Goal: Communication & Community: Share content

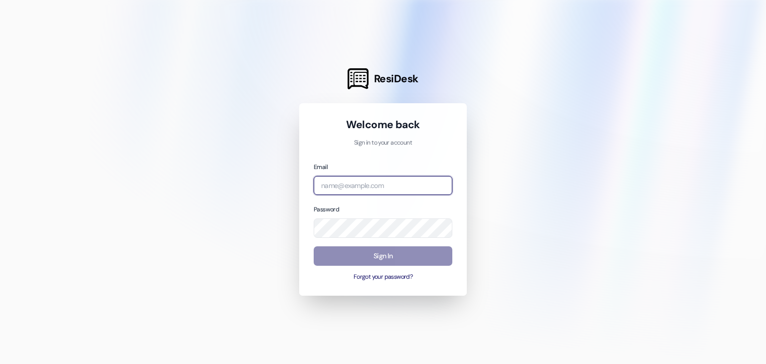
type input "[EMAIL_ADDRESS][DOMAIN_NAME]"
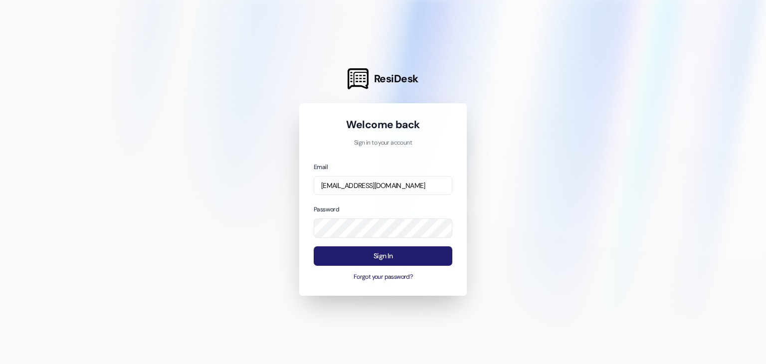
click at [378, 260] on button "Sign In" at bounding box center [383, 256] width 139 height 19
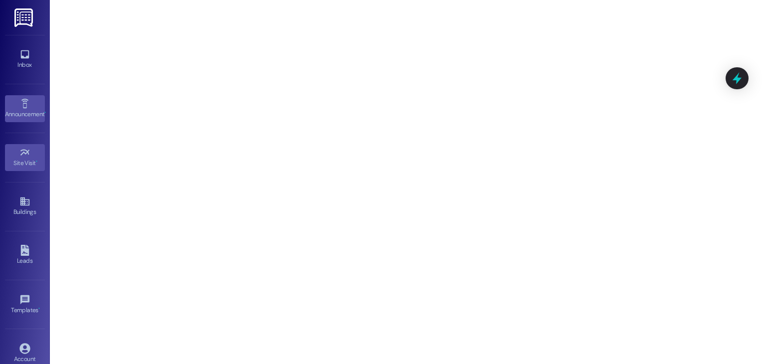
click at [22, 115] on div "Announcement •" at bounding box center [25, 114] width 50 height 10
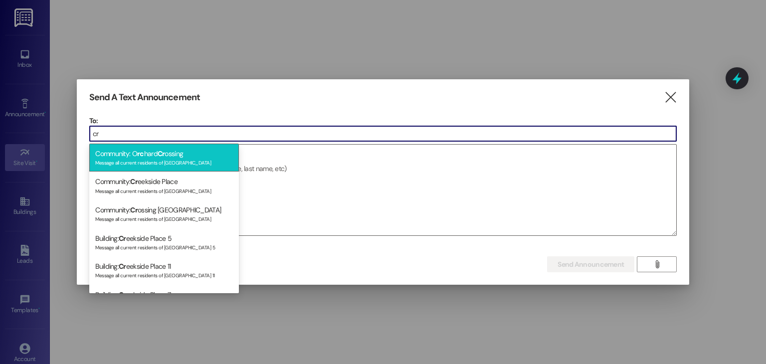
type input "cr"
click at [177, 154] on div "Community: O rc hard [PERSON_NAME] Message all current residents of [GEOGRAPHIC…" at bounding box center [164, 158] width 150 height 28
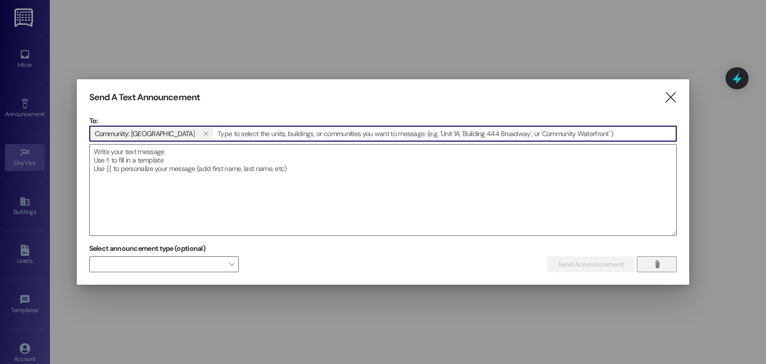
click at [673, 260] on button "" at bounding box center [657, 264] width 40 height 16
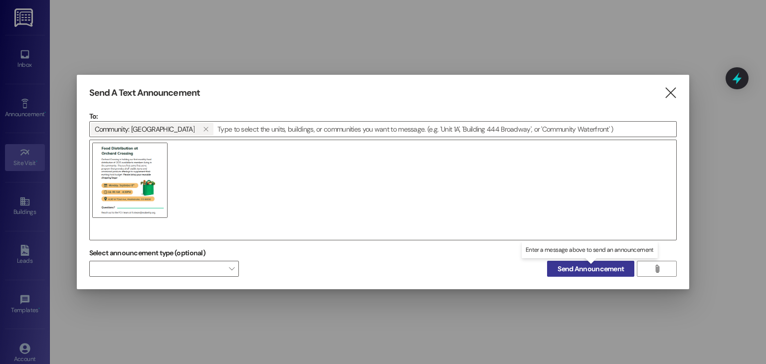
click at [617, 270] on span "Send Announcement" at bounding box center [591, 269] width 66 height 10
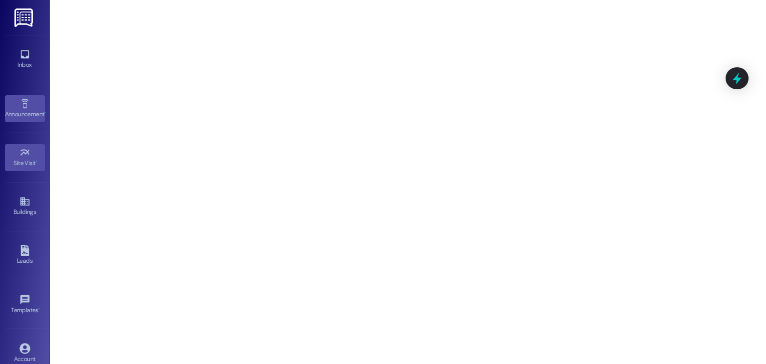
click at [29, 118] on div "Announcement •" at bounding box center [25, 114] width 50 height 10
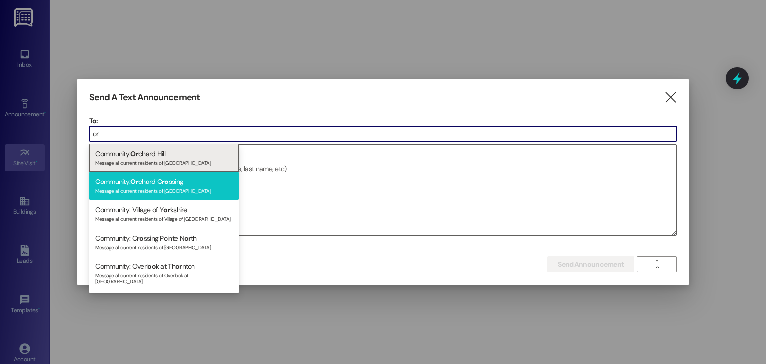
type input "or"
click at [152, 178] on div "Community: Or chard C ro ssing Message all current residents of [GEOGRAPHIC_DAT…" at bounding box center [164, 186] width 150 height 28
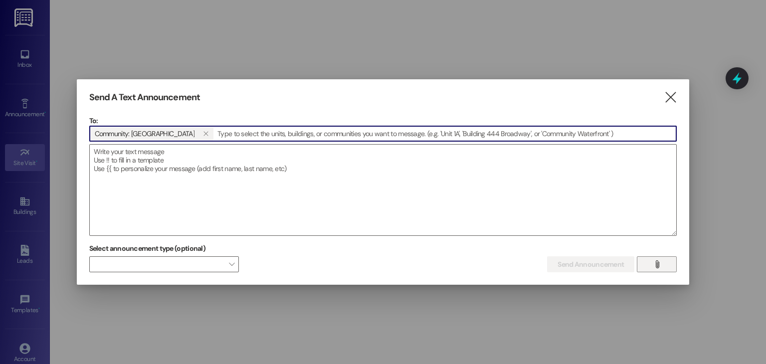
click at [654, 268] on span "" at bounding box center [657, 264] width 11 height 15
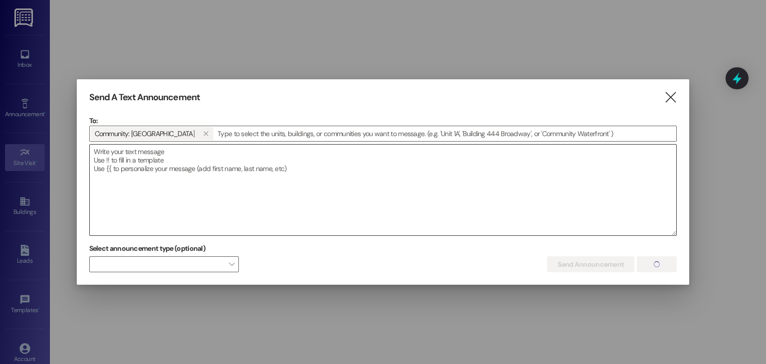
click at [223, 184] on textarea at bounding box center [383, 190] width 587 height 91
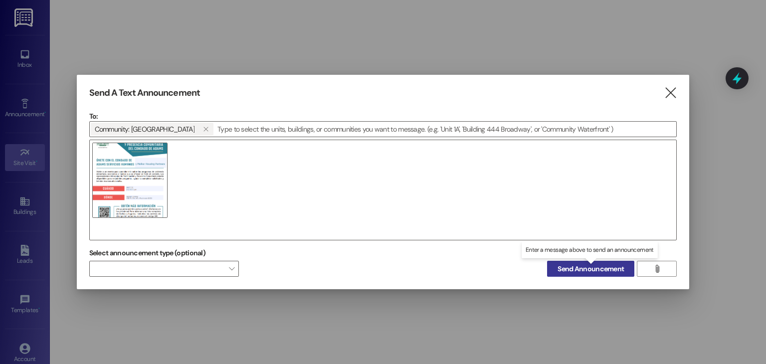
click at [593, 275] on button "Send Announcement" at bounding box center [590, 269] width 87 height 16
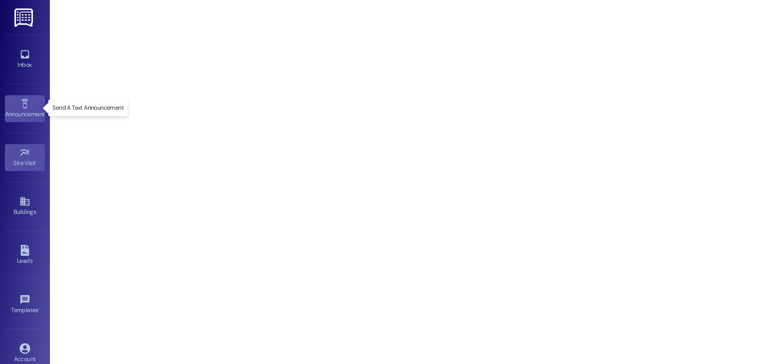
click at [19, 106] on icon at bounding box center [24, 103] width 11 height 11
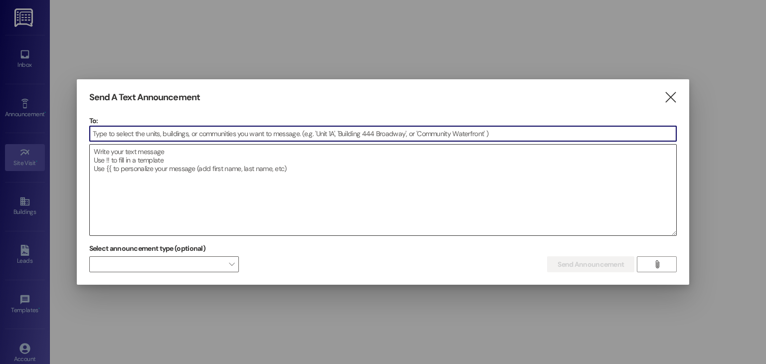
click at [112, 144] on div at bounding box center [383, 190] width 588 height 92
click at [112, 137] on input at bounding box center [383, 133] width 587 height 15
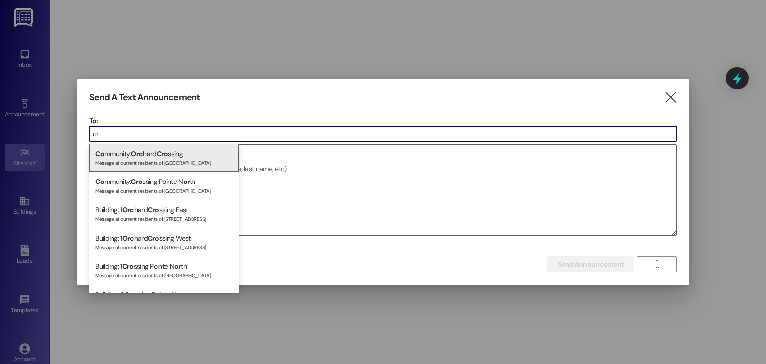
type input "c"
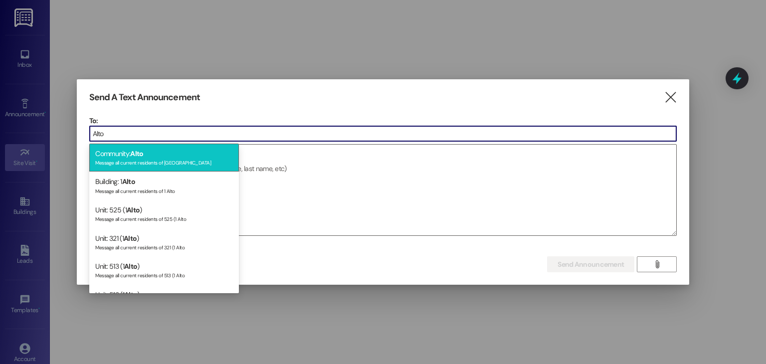
type input "Alto"
click at [132, 158] on div "Message all current residents of Alto" at bounding box center [164, 162] width 138 height 8
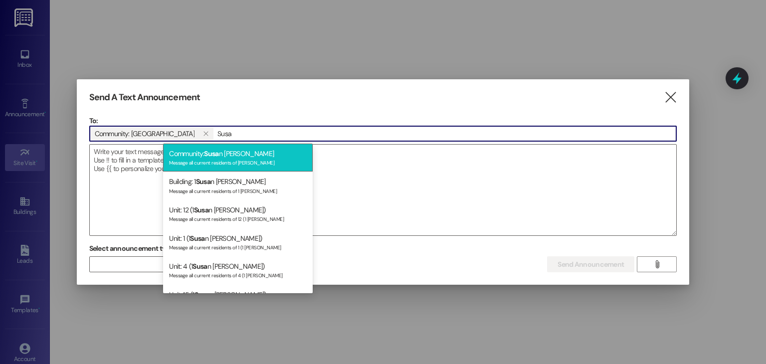
type input "Susa"
click at [248, 152] on div "Community: Susa n Kay Message all current residents of Susan Kay" at bounding box center [238, 158] width 150 height 28
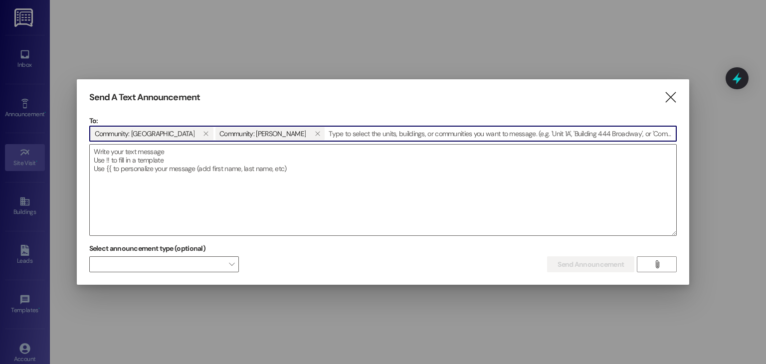
click at [326, 130] on input at bounding box center [501, 133] width 351 height 15
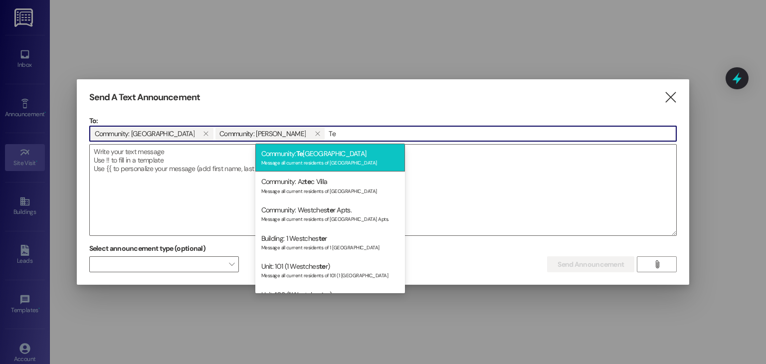
type input "Te"
click at [331, 157] on div "Community: Te rrace Gardens Message all current residents of Terrace Gardens" at bounding box center [330, 158] width 150 height 28
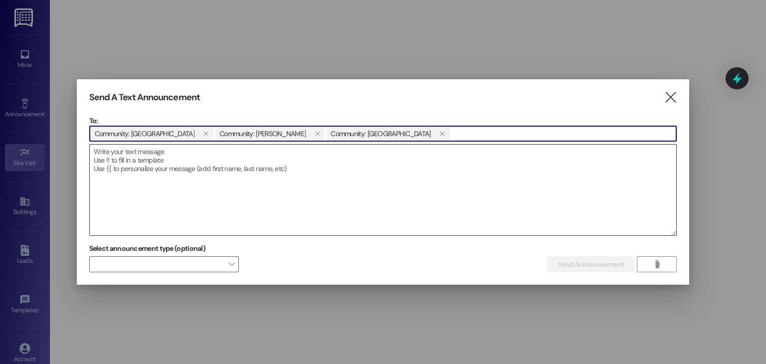
type input "S"
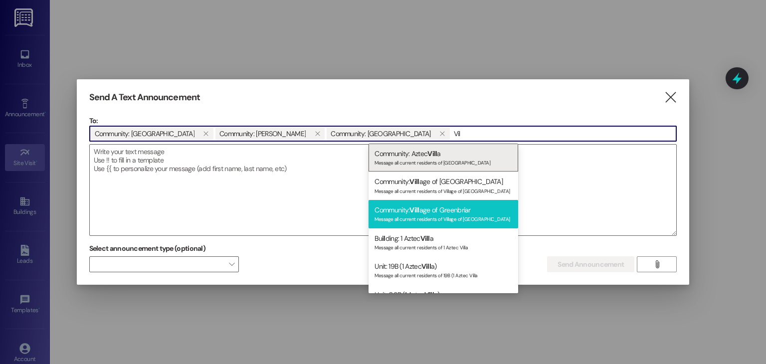
type input "Vil"
click at [451, 209] on div "Community: Vill age of Greenbriar Message all current residents of Village of G…" at bounding box center [444, 214] width 150 height 28
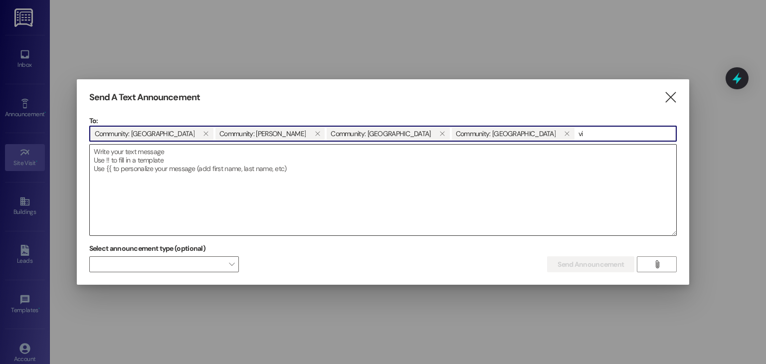
type input "v"
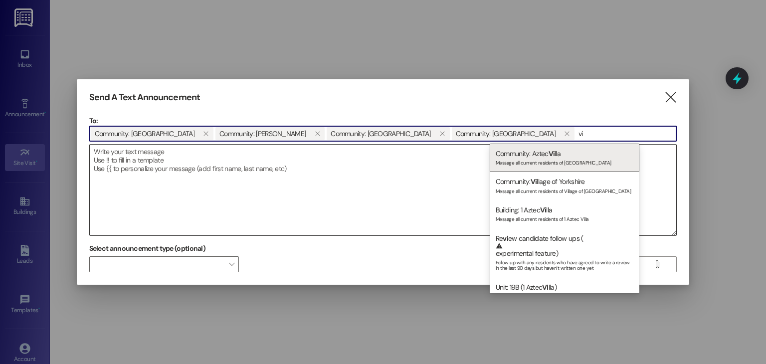
type input "v"
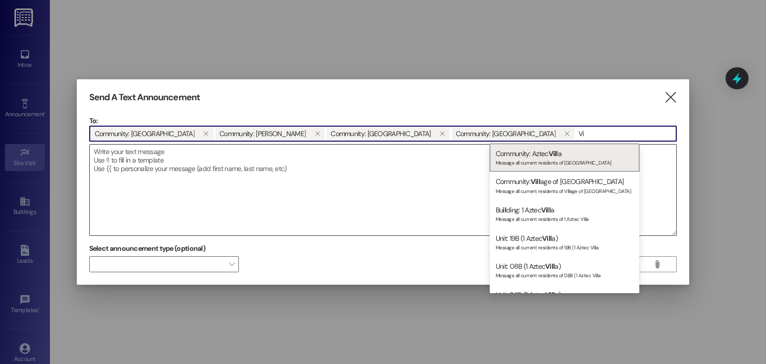
type input "V"
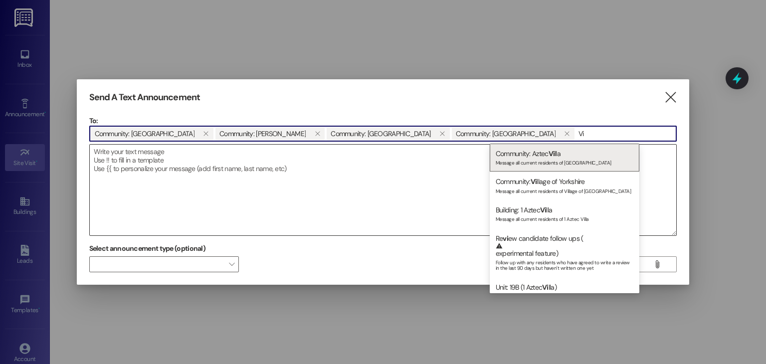
type input "V"
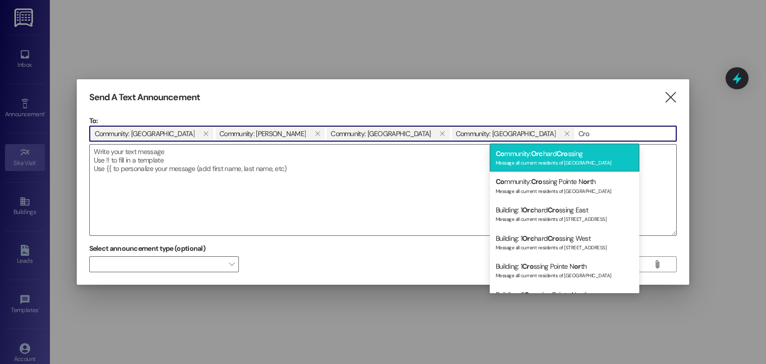
type input "Cro"
click at [562, 163] on div "Message all current residents of [GEOGRAPHIC_DATA]" at bounding box center [565, 162] width 138 height 8
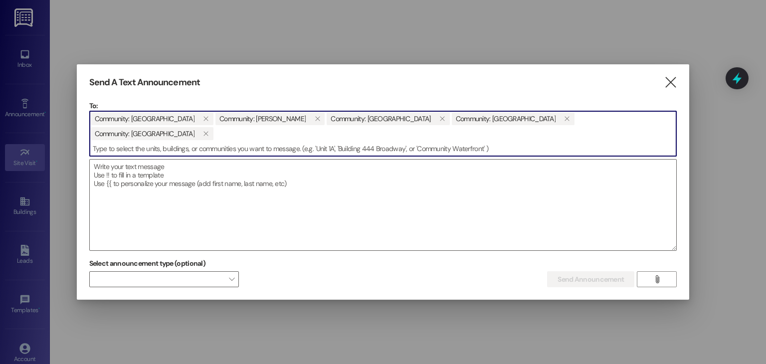
click at [174, 143] on input at bounding box center [383, 148] width 587 height 15
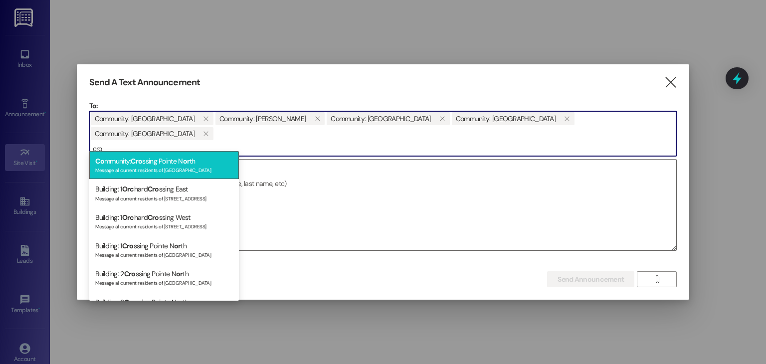
type input "cro"
click at [174, 170] on div "Message all current residents of [GEOGRAPHIC_DATA]" at bounding box center [164, 169] width 138 height 8
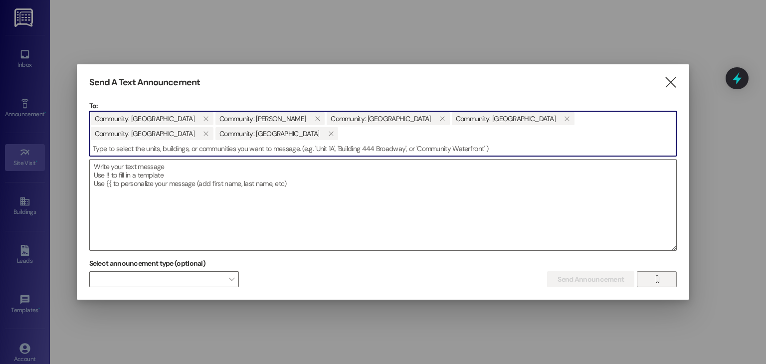
click at [655, 279] on icon "" at bounding box center [657, 279] width 7 height 8
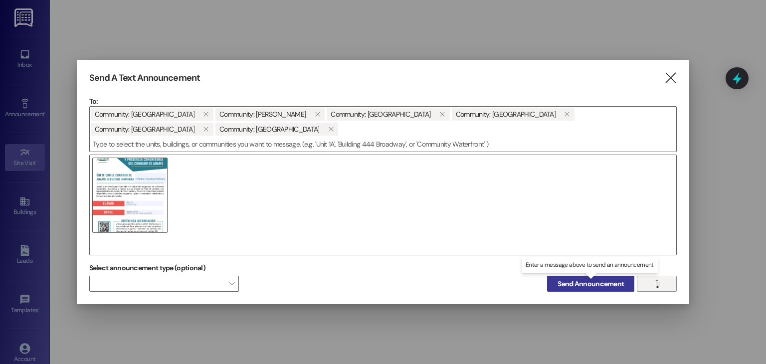
click at [608, 285] on span "Send Announcement" at bounding box center [591, 284] width 66 height 10
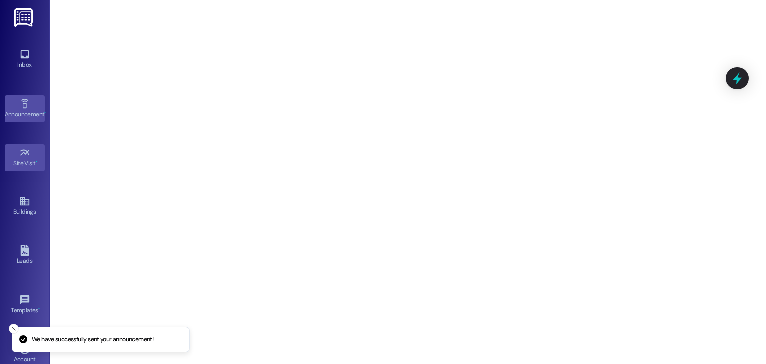
click at [24, 114] on div "Announcement •" at bounding box center [25, 114] width 50 height 10
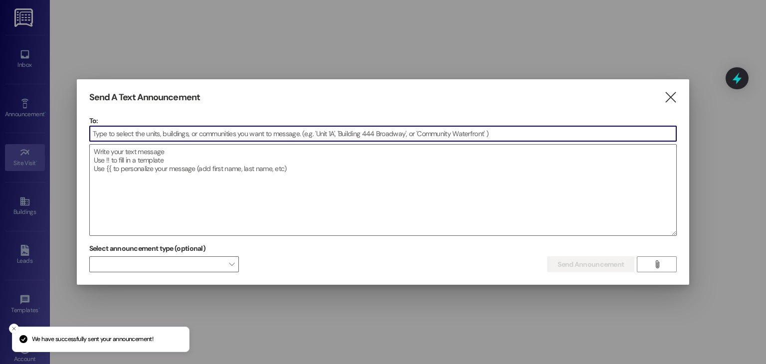
click at [244, 136] on input at bounding box center [383, 133] width 587 height 15
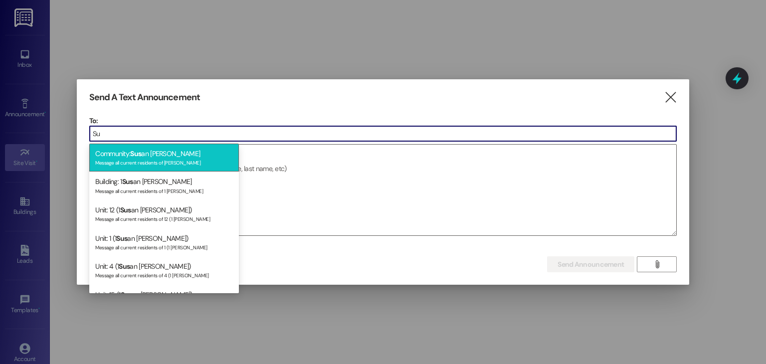
type input "Su"
click at [198, 152] on div "Community: Sus an Kay Message all current residents of Susan Kay" at bounding box center [164, 158] width 150 height 28
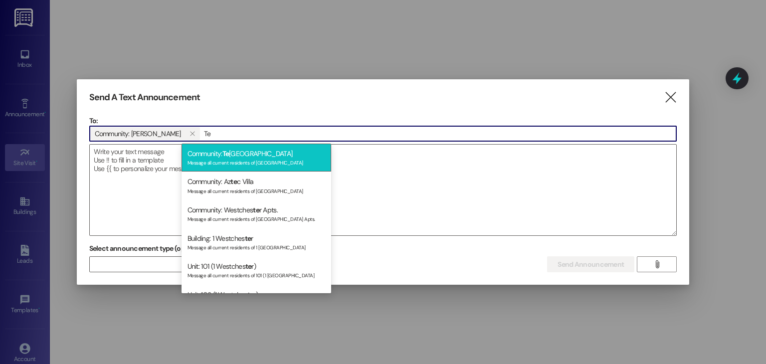
type input "Te"
click at [258, 157] on div "Community: Te rrace Gardens Message all current residents of Terrace Gardens" at bounding box center [257, 158] width 150 height 28
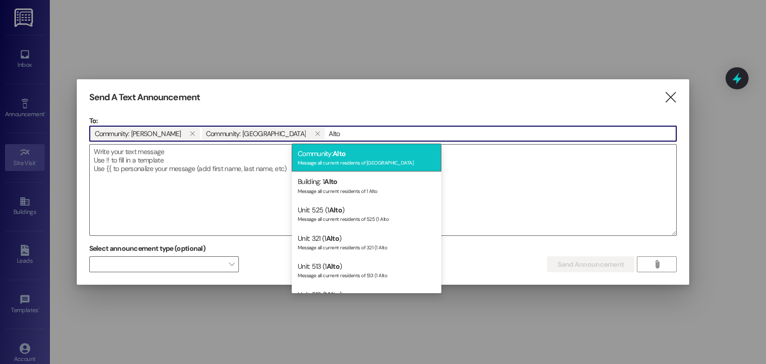
type input "Alto"
click at [349, 150] on div "Community: Alto Message all current residents of Alto" at bounding box center [367, 158] width 150 height 28
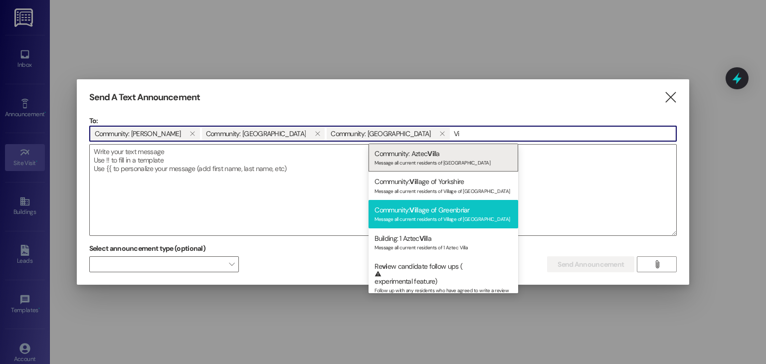
type input "Vi"
click at [460, 205] on div "Community: Vi llage of Greenbriar Message all current residents of Village of G…" at bounding box center [444, 214] width 150 height 28
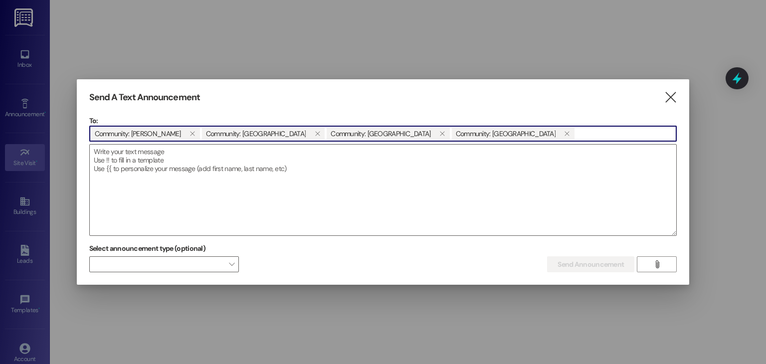
type input "R"
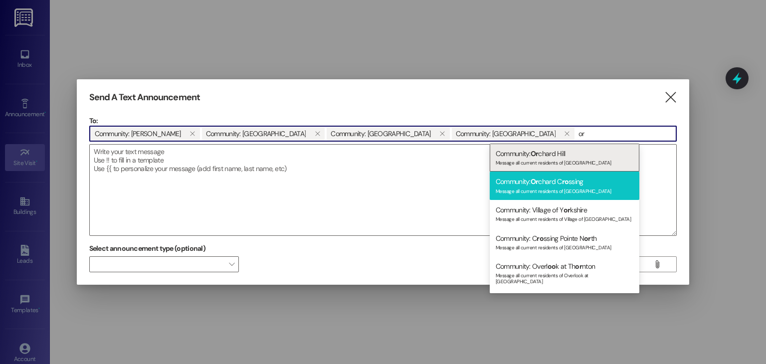
type input "or"
click at [543, 191] on div "Message all current residents of [GEOGRAPHIC_DATA]" at bounding box center [565, 190] width 138 height 8
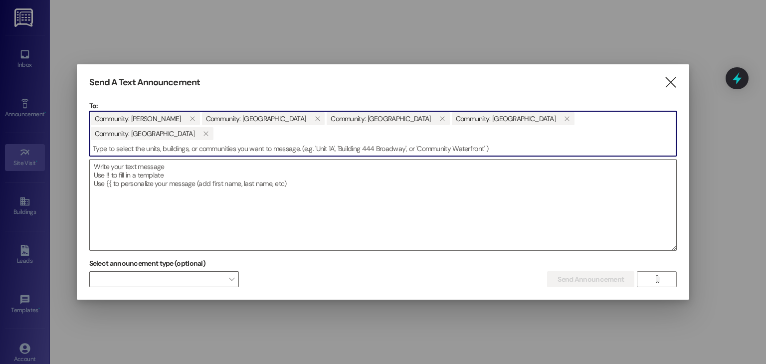
click at [607, 129] on div "Community: Susan Kay  Community: Terrace Gardens  Community: Alto  Community…" at bounding box center [383, 134] width 588 height 46
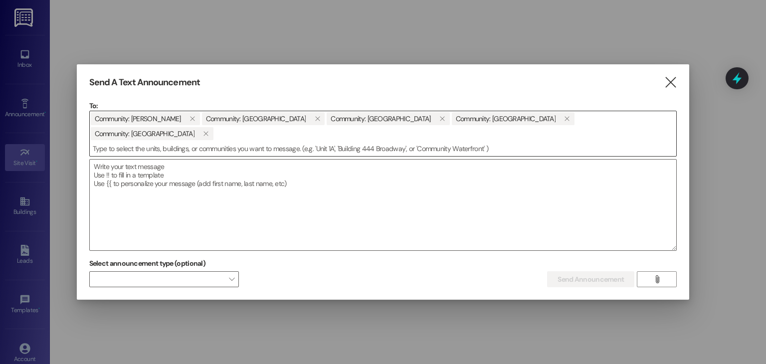
click at [103, 141] on input at bounding box center [383, 148] width 587 height 15
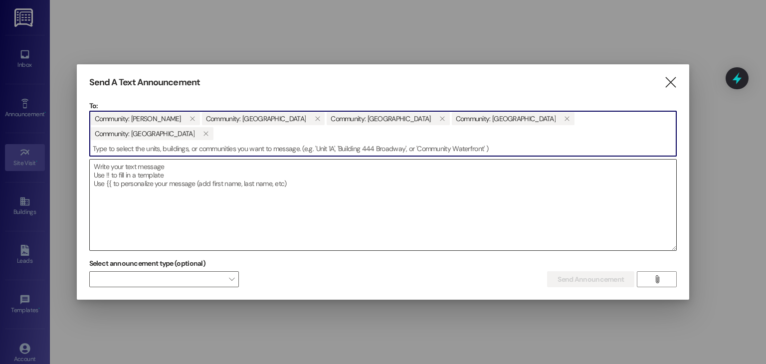
type input "c"
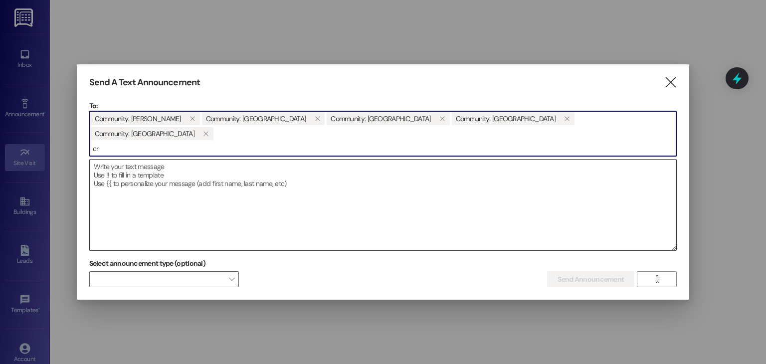
type input "c"
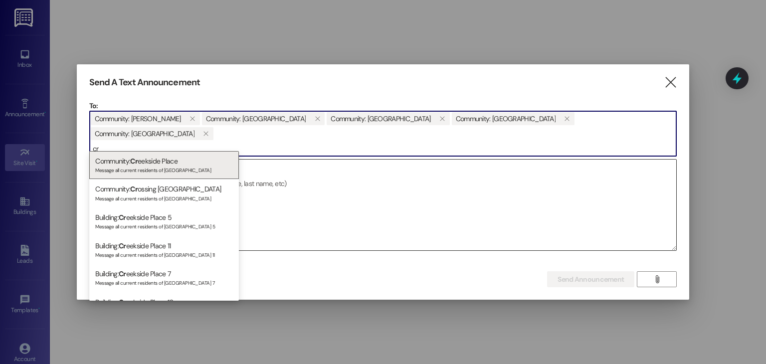
type input "c"
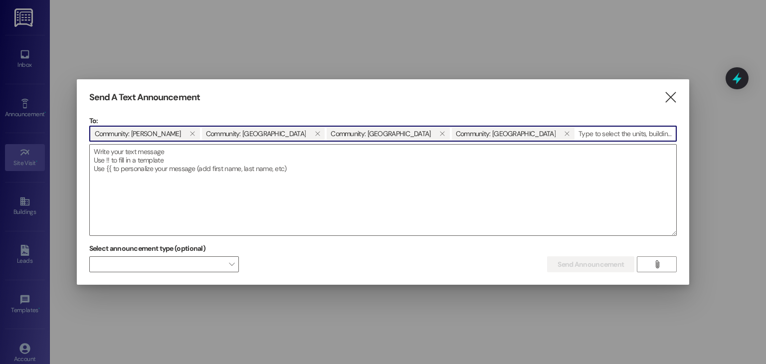
click at [576, 137] on input at bounding box center [626, 133] width 101 height 15
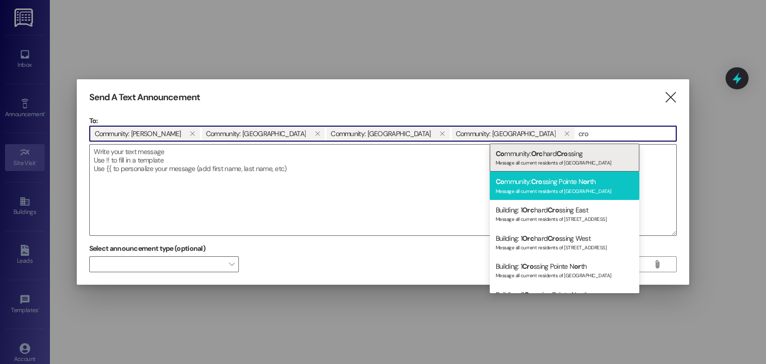
type input "cro"
click at [575, 188] on div "Message all current residents of [GEOGRAPHIC_DATA]" at bounding box center [565, 190] width 138 height 8
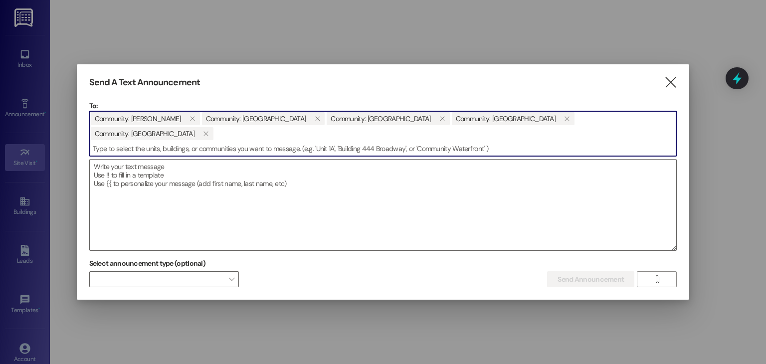
click at [125, 141] on input at bounding box center [383, 148] width 587 height 15
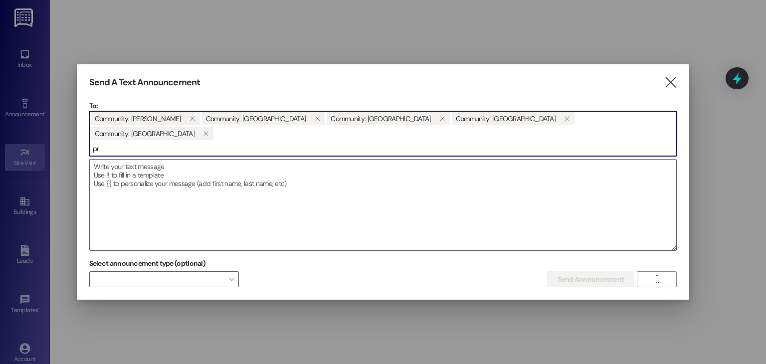
type input "p"
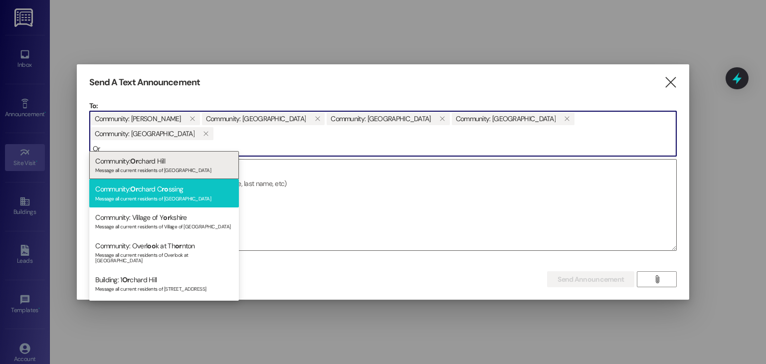
type input "Or"
click at [179, 194] on div "Message all current residents of [GEOGRAPHIC_DATA]" at bounding box center [164, 198] width 138 height 8
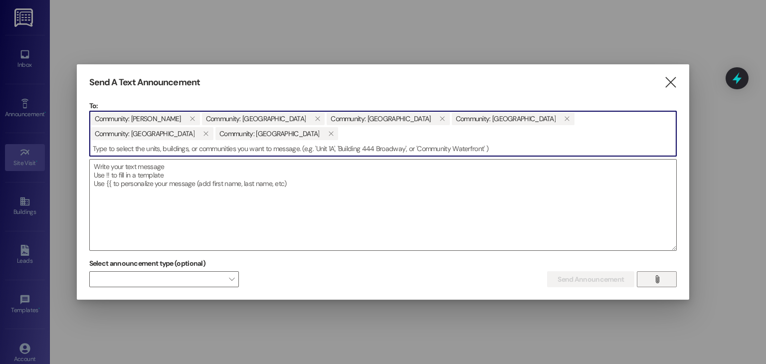
click at [663, 280] on span "" at bounding box center [657, 279] width 11 height 15
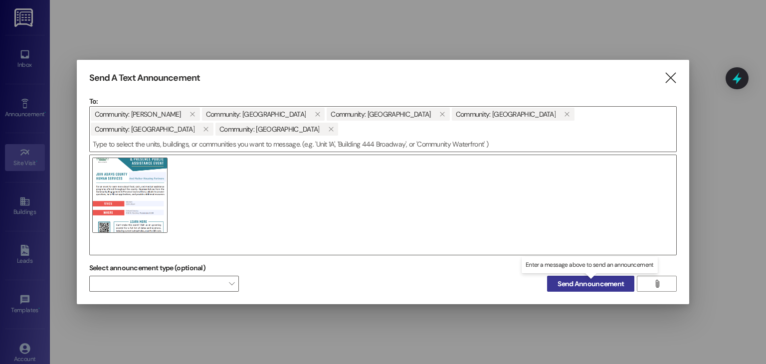
click at [607, 289] on button "Send Announcement" at bounding box center [590, 284] width 87 height 16
click at [671, 80] on icon "" at bounding box center [670, 78] width 13 height 10
